Goal: Task Accomplishment & Management: Complete application form

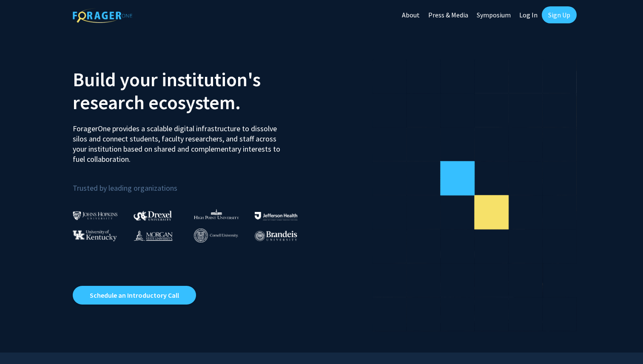
click at [551, 13] on link "Sign Up" at bounding box center [559, 14] width 35 height 17
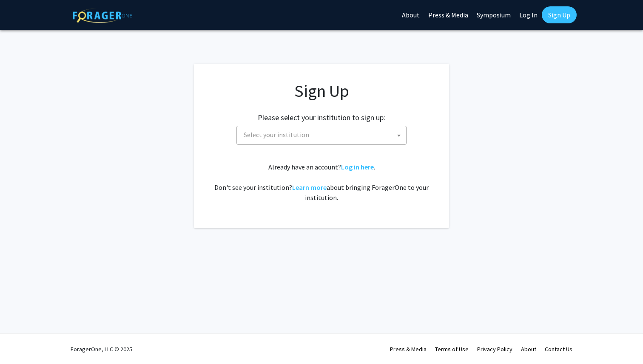
click at [291, 131] on span "Select your institution" at bounding box center [276, 135] width 65 height 9
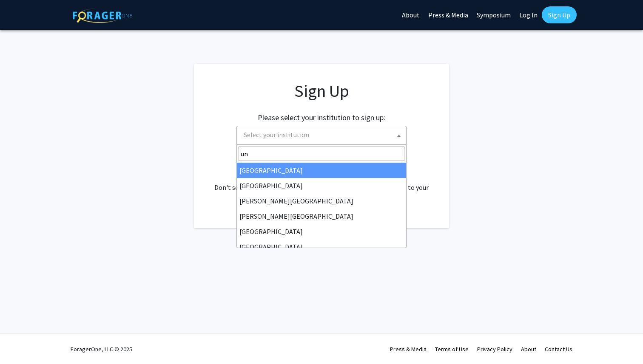
type input "u"
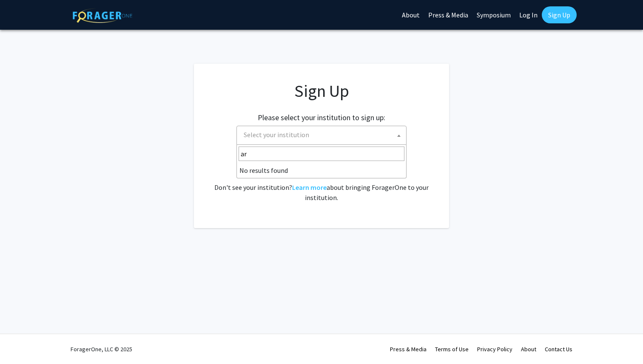
type input "a"
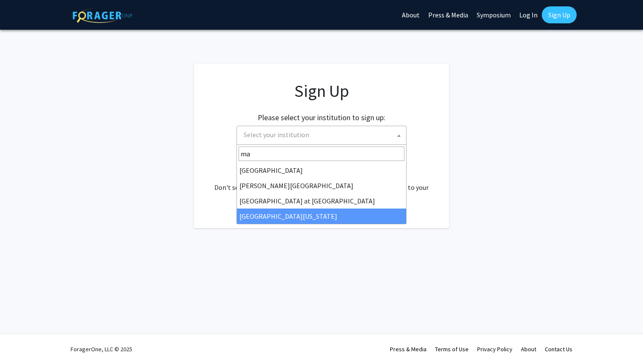
type input "ma"
select select "31"
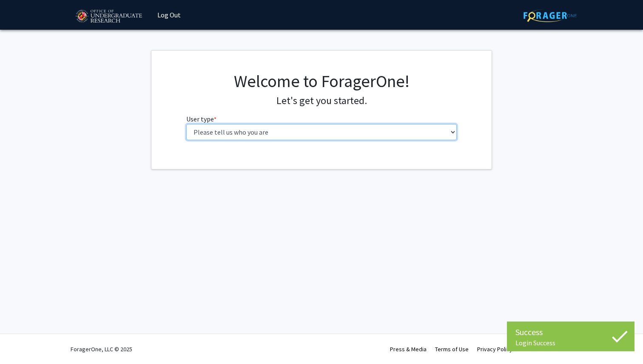
click at [261, 131] on select "Please tell us who you are Undergraduate Student Master's Student Doctoral Cand…" at bounding box center [321, 132] width 271 height 16
select select "1: undergrad"
click at [186, 124] on select "Please tell us who you are Undergraduate Student Master's Student Doctoral Cand…" at bounding box center [321, 132] width 271 height 16
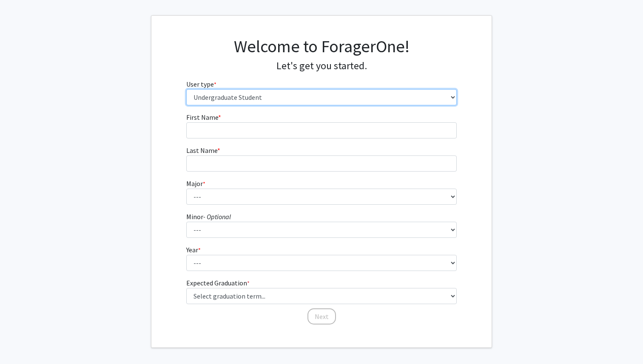
scroll to position [59, 0]
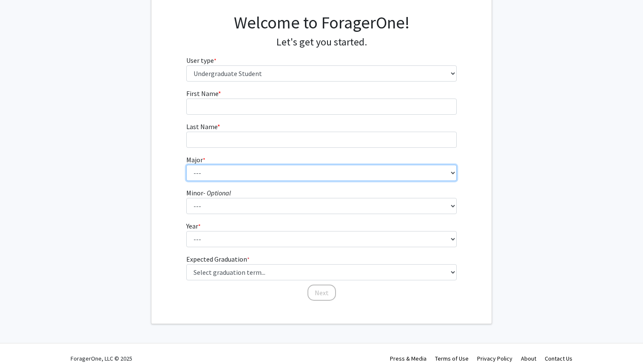
click at [237, 168] on select "--- Accounting Aerospace Engineering African American and Africana Studies Agri…" at bounding box center [321, 173] width 271 height 16
select select "74: 2375"
click at [186, 165] on select "--- Accounting Aerospace Engineering African American and Africana Studies Agri…" at bounding box center [321, 173] width 271 height 16
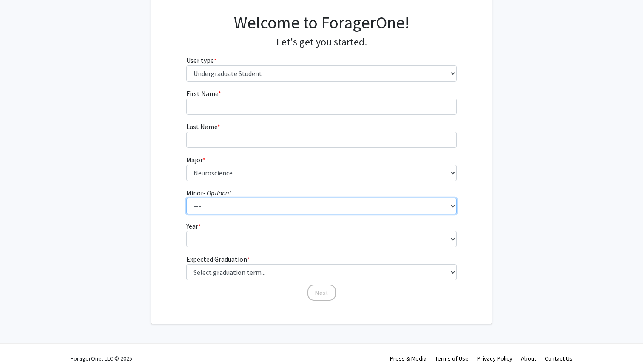
click at [216, 204] on select "--- Actuarial Mathematics Advanced Cybersecurity Experience for Students Africa…" at bounding box center [321, 206] width 271 height 16
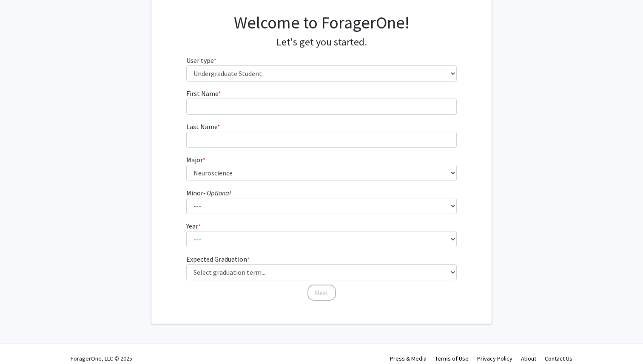
click at [215, 263] on label "Expected Graduation * required" at bounding box center [217, 259] width 63 height 10
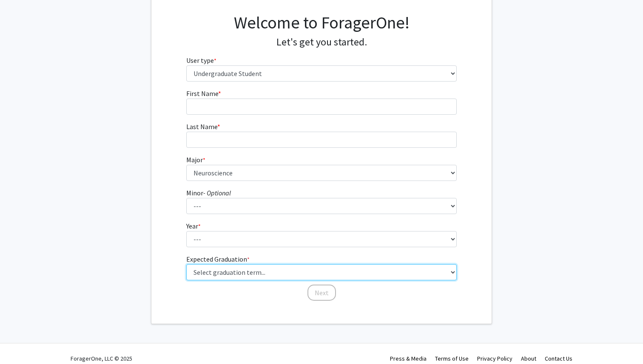
click at [215, 265] on select "Select graduation term... Spring 2025 Summer 2025 Fall 2025 Winter 2025 Spring …" at bounding box center [321, 273] width 271 height 16
click at [218, 271] on select "Select graduation term... Spring 2025 Summer 2025 Fall 2025 Winter 2025 Spring …" at bounding box center [321, 273] width 271 height 16
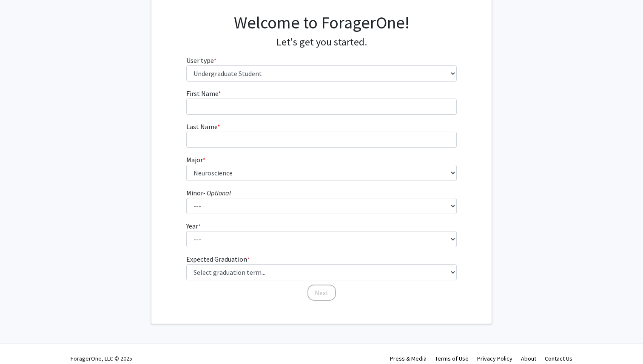
click at [333, 248] on form "First Name * required Last Name * required Major * required --- Accounting Aero…" at bounding box center [321, 190] width 271 height 205
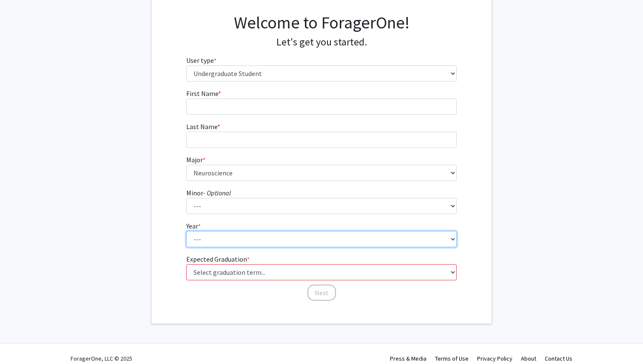
click at [311, 247] on select "--- First-year Sophomore Junior Senior Postbaccalaureate Certificate" at bounding box center [321, 239] width 271 height 16
select select "2: sophomore"
click at [186, 231] on select "--- First-year Sophomore Junior Senior Postbaccalaureate Certificate" at bounding box center [321, 239] width 271 height 16
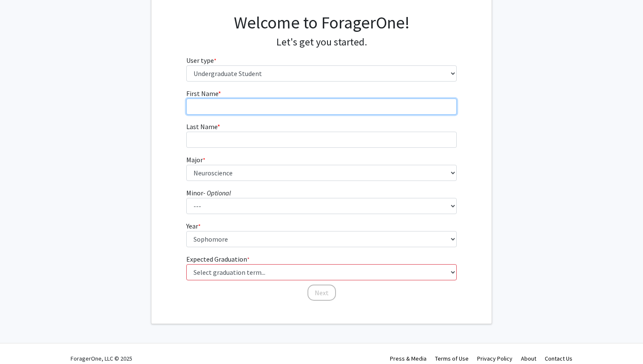
click at [297, 110] on input "First Name * required" at bounding box center [321, 107] width 271 height 16
type input "Emma"
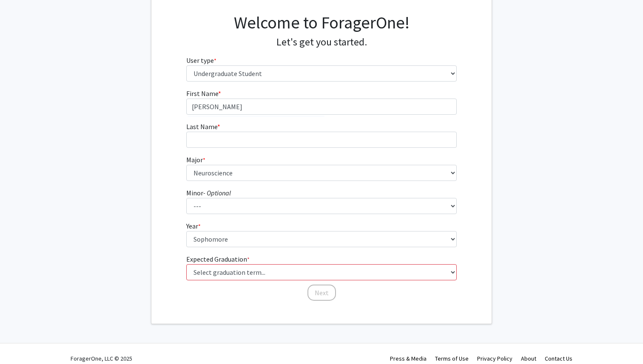
click at [297, 148] on form "First Name * required Emma Last Name * required Major * required --- Accounting…" at bounding box center [321, 190] width 271 height 205
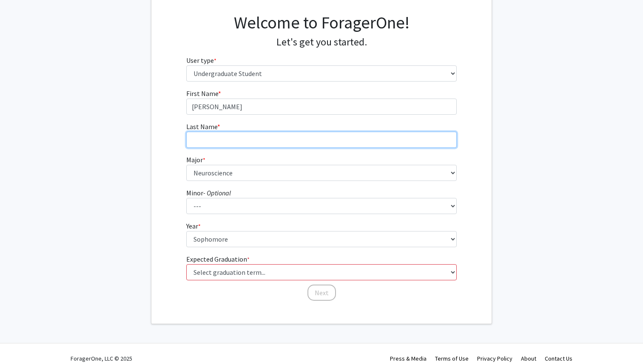
click at [291, 142] on input "Last Name * required" at bounding box center [321, 140] width 271 height 16
type input "Young"
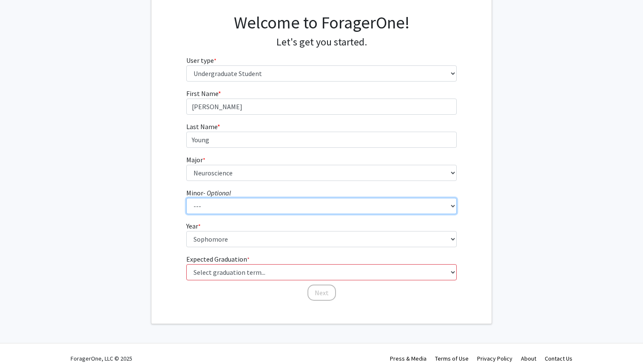
click at [257, 208] on select "--- Actuarial Mathematics Advanced Cybersecurity Experience for Students Africa…" at bounding box center [321, 206] width 271 height 16
click at [186, 198] on select "--- Actuarial Mathematics Advanced Cybersecurity Experience for Students Africa…" at bounding box center [321, 206] width 271 height 16
click at [224, 209] on select "--- Actuarial Mathematics Advanced Cybersecurity Experience for Students Africa…" at bounding box center [321, 206] width 271 height 16
select select "0: null"
click at [186, 198] on select "--- Actuarial Mathematics Advanced Cybersecurity Experience for Students Africa…" at bounding box center [321, 206] width 271 height 16
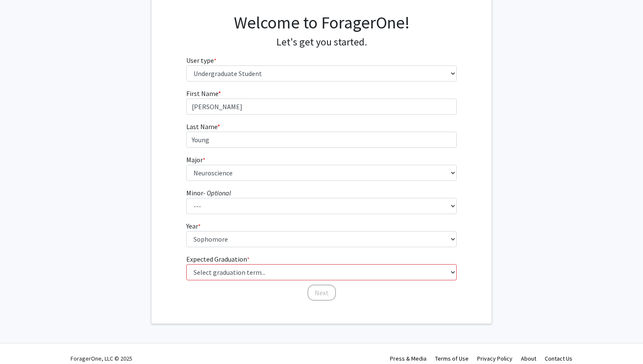
click at [143, 124] on fg-get-started "Welcome to ForagerOne! Let's get you started. User type * required Please tell …" at bounding box center [321, 157] width 643 height 333
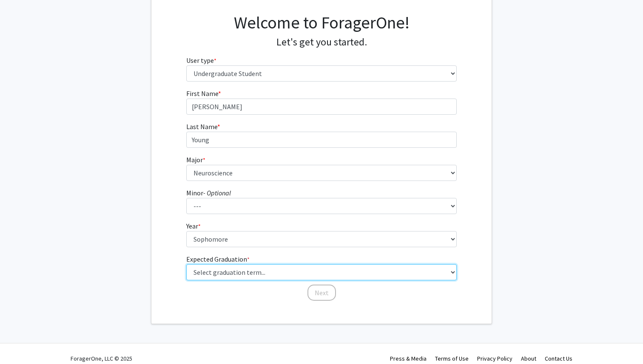
click at [281, 269] on select "Select graduation term... Spring 2025 Summer 2025 Fall 2025 Winter 2025 Spring …" at bounding box center [321, 273] width 271 height 16
select select "13: spring_2028"
click at [186, 265] on select "Select graduation term... Spring 2025 Summer 2025 Fall 2025 Winter 2025 Spring …" at bounding box center [321, 273] width 271 height 16
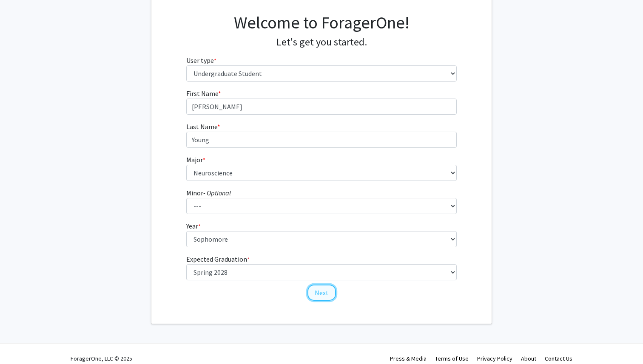
click at [318, 292] on button "Next" at bounding box center [321, 293] width 28 height 16
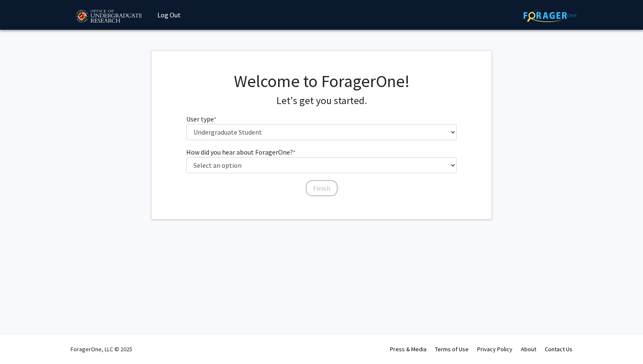
scroll to position [0, 0]
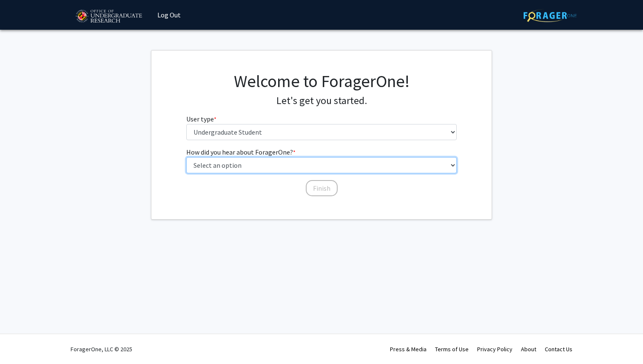
click at [295, 168] on select "Select an option Peer/student recommendation Faculty/staff recommendation Unive…" at bounding box center [321, 165] width 271 height 16
select select "1: peer_recommendation"
click at [186, 157] on select "Select an option Peer/student recommendation Faculty/staff recommendation Unive…" at bounding box center [321, 165] width 271 height 16
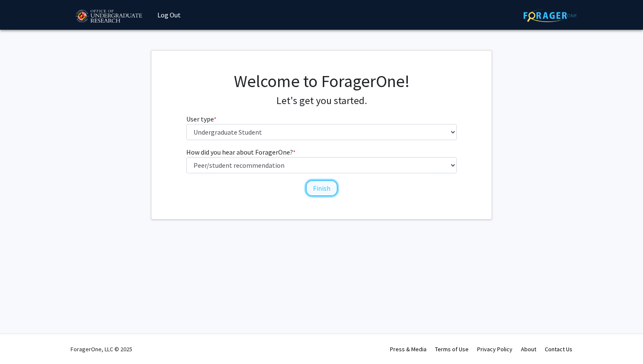
click at [319, 190] on button "Finish" at bounding box center [322, 188] width 32 height 16
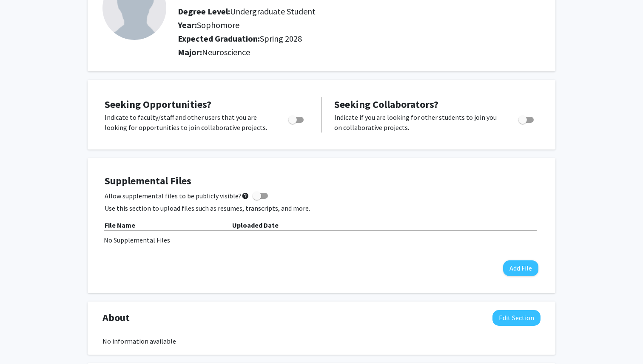
scroll to position [34, 0]
